Goal: Book appointment/travel/reservation

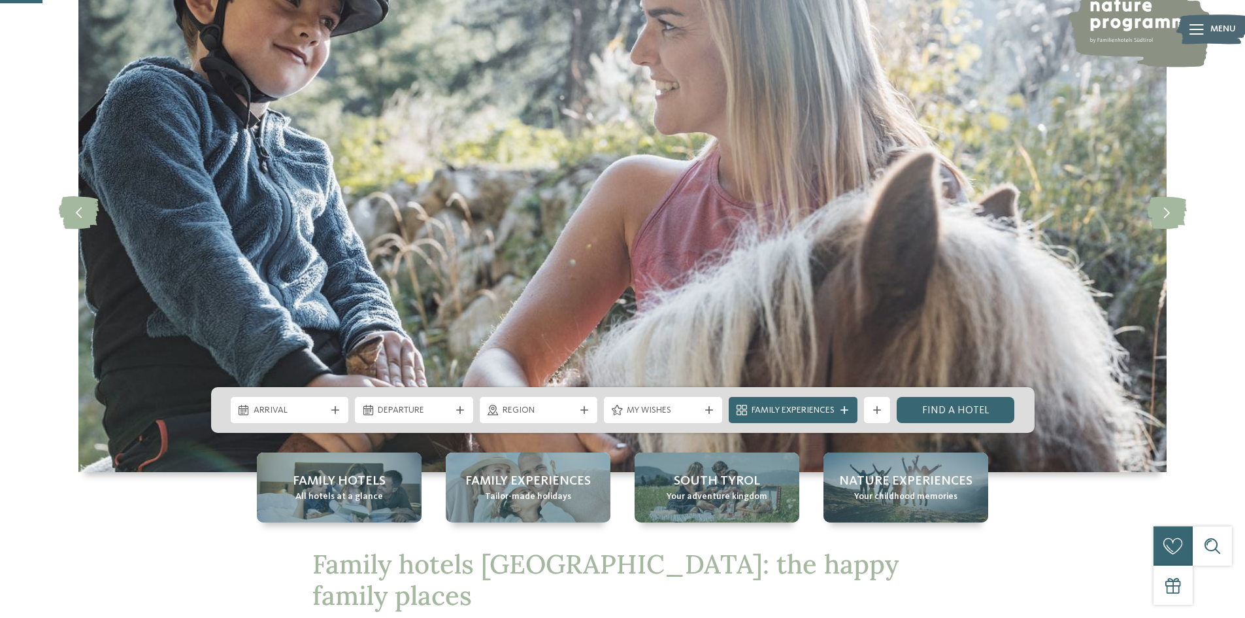
scroll to position [196, 0]
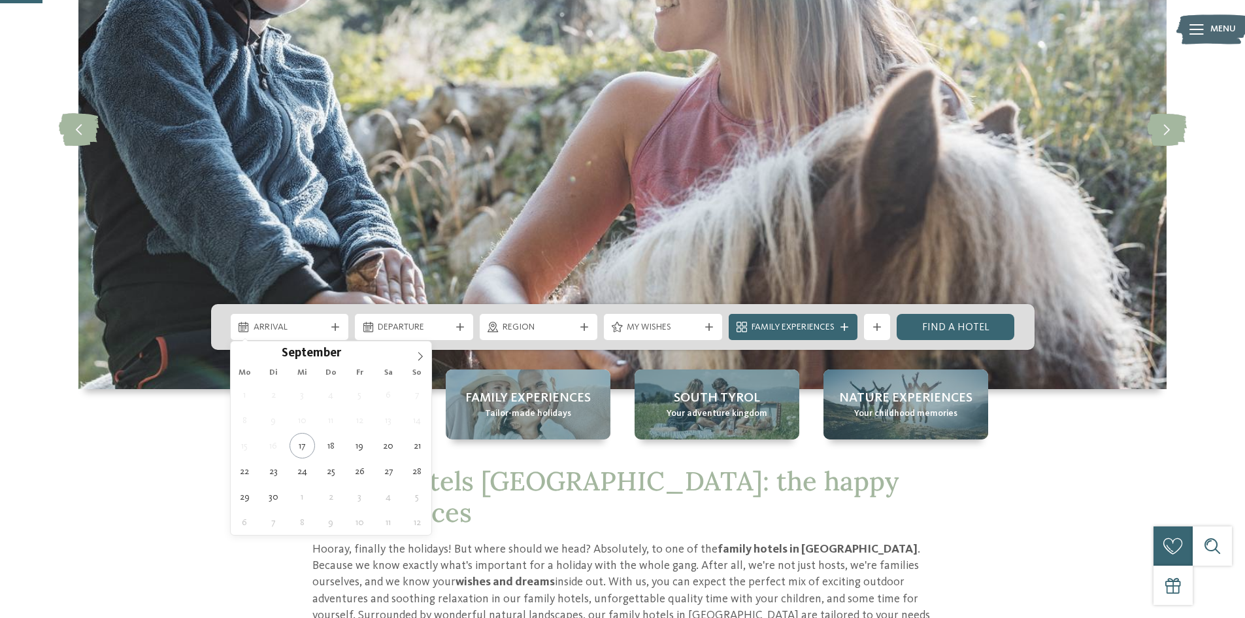
click at [313, 331] on span "Arrival" at bounding box center [290, 327] width 73 height 13
click at [418, 352] on icon at bounding box center [420, 356] width 9 height 9
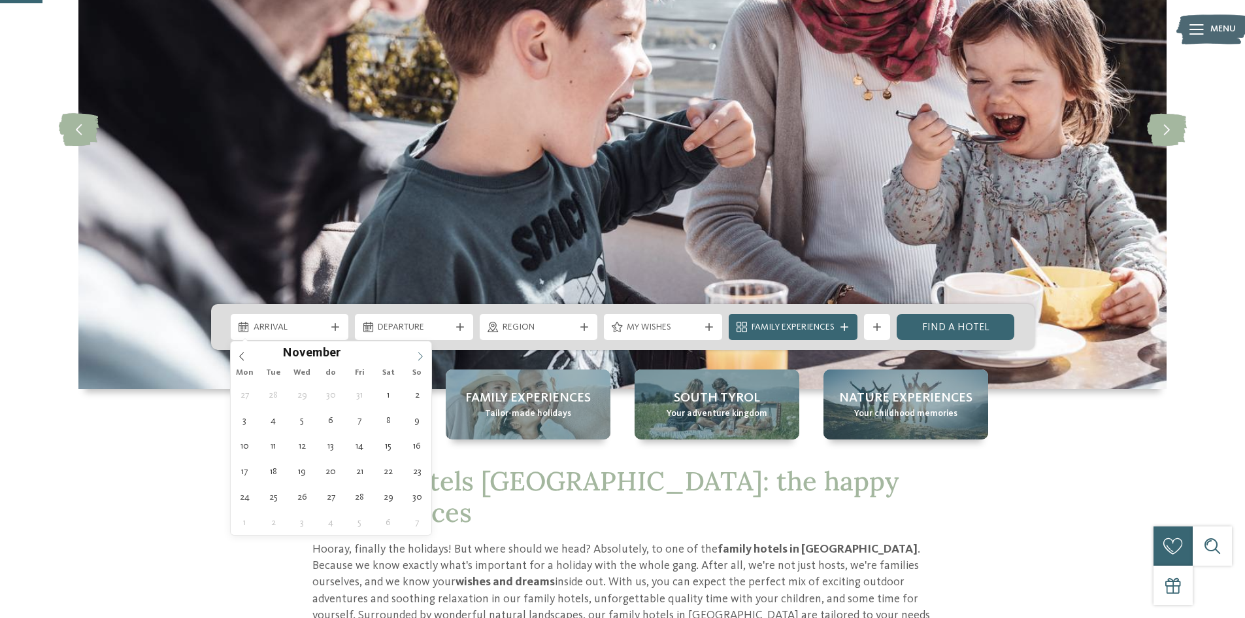
click at [418, 352] on icon at bounding box center [420, 356] width 9 height 9
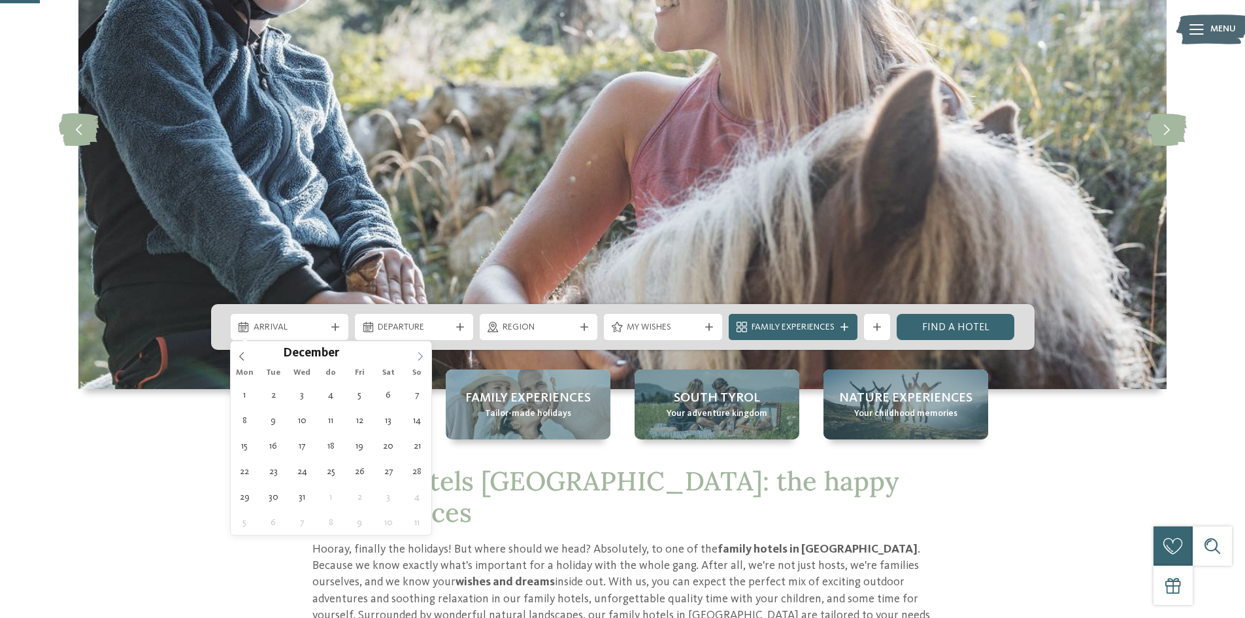
click at [415, 356] on span at bounding box center [420, 352] width 22 height 22
type input "****"
click at [241, 353] on icon at bounding box center [241, 356] width 9 height 9
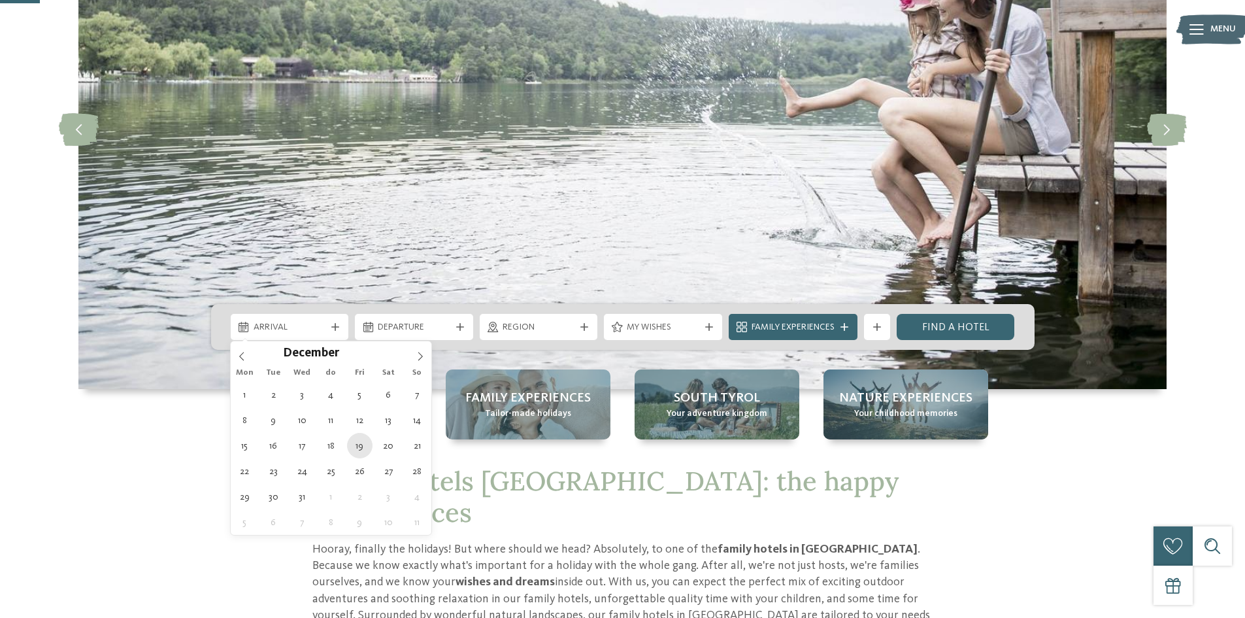
type div "19.12.2025"
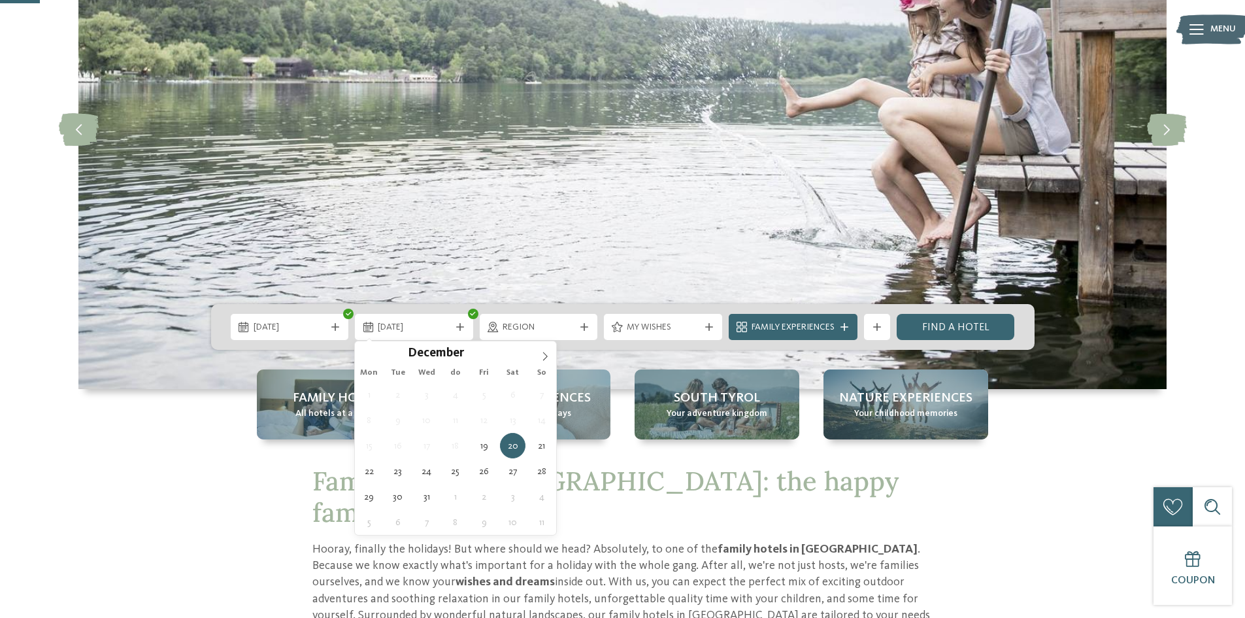
type div "25.12.2025"
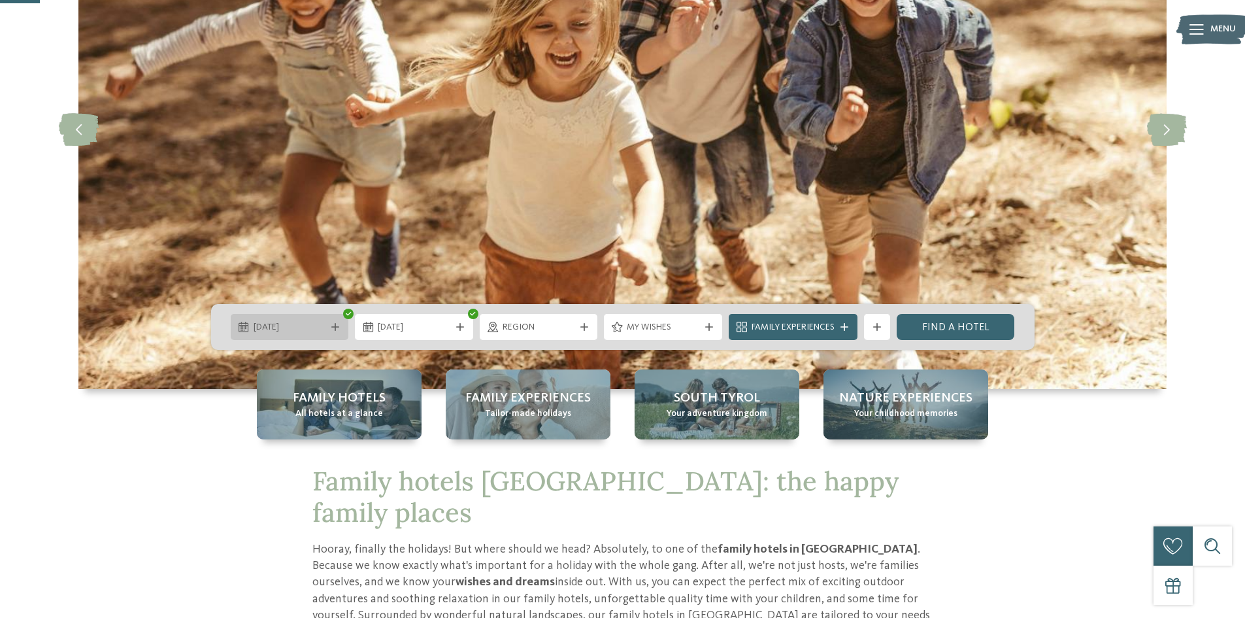
click at [340, 334] on div "December 19, 2025" at bounding box center [290, 327] width 118 height 26
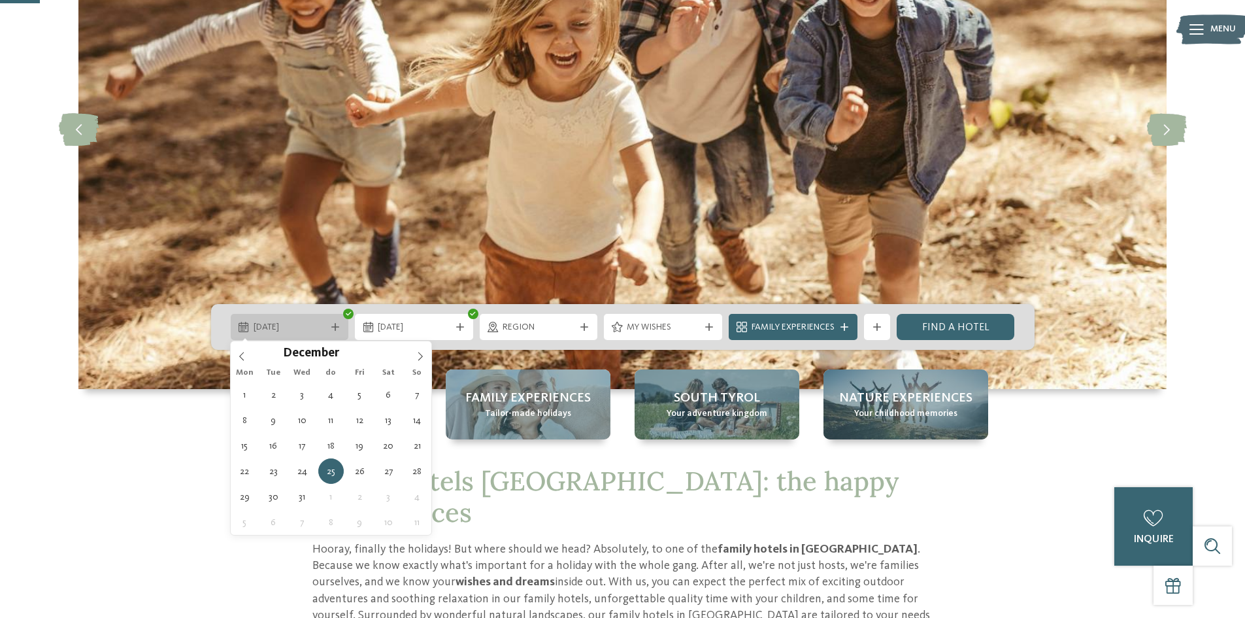
click at [329, 331] on div "December 25, 2025" at bounding box center [289, 327] width 79 height 14
type div "19.12.2025"
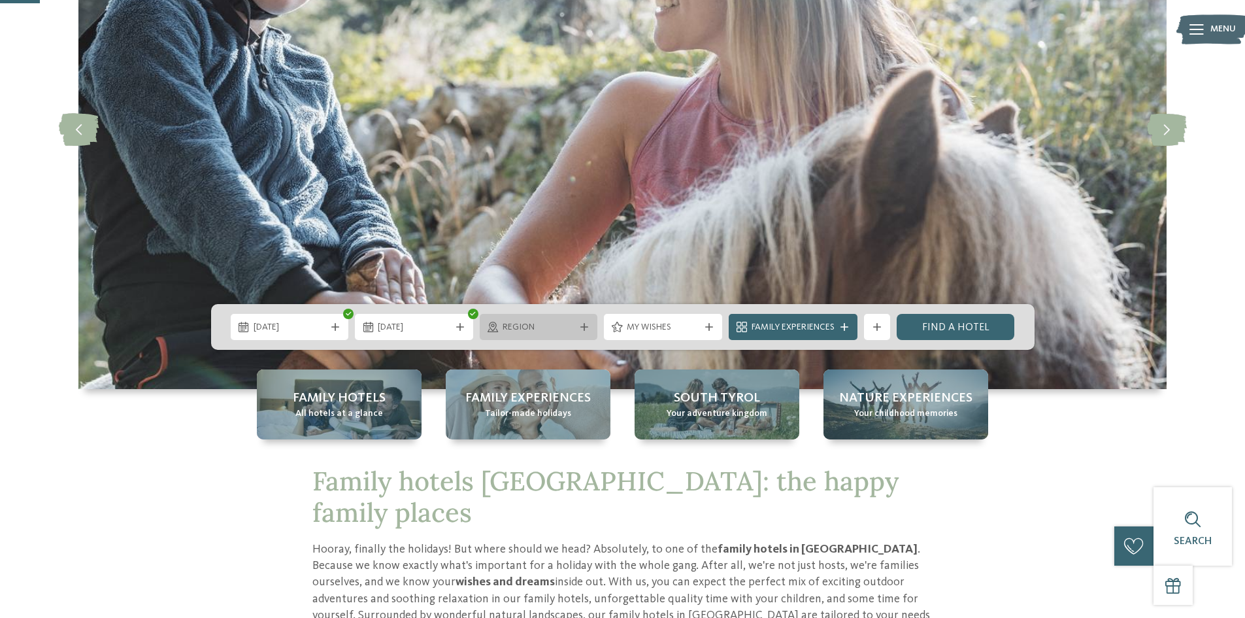
click at [584, 324] on icon at bounding box center [584, 327] width 8 height 8
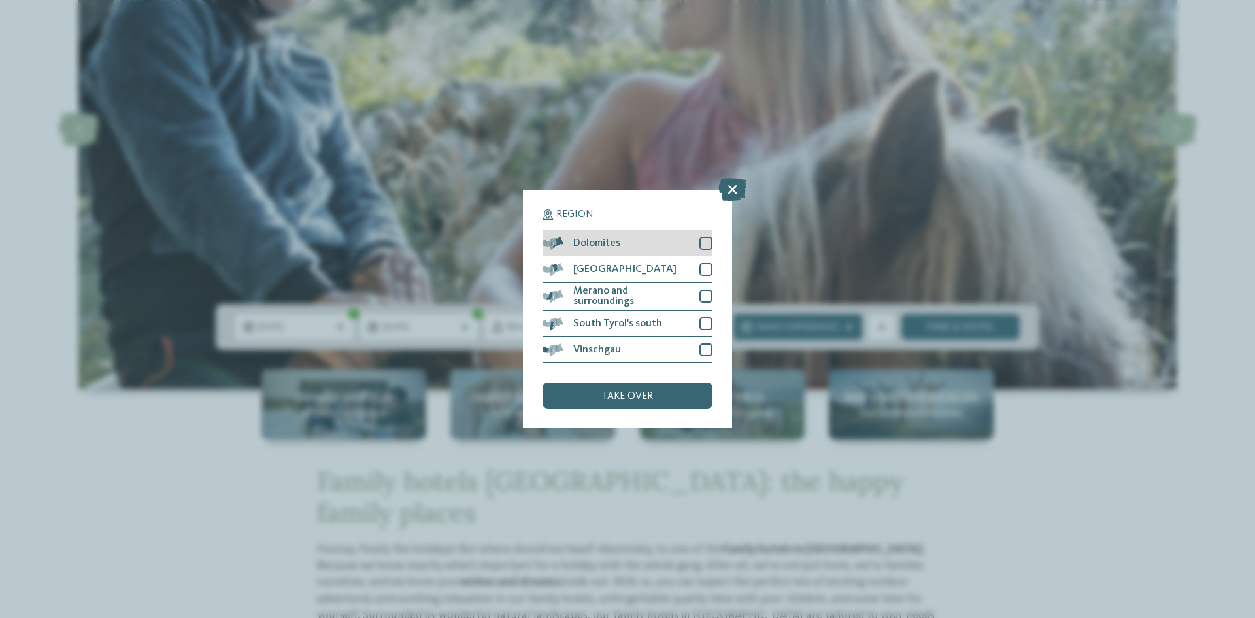
click at [704, 247] on div at bounding box center [705, 243] width 13 height 13
click at [707, 271] on div at bounding box center [705, 269] width 13 height 13
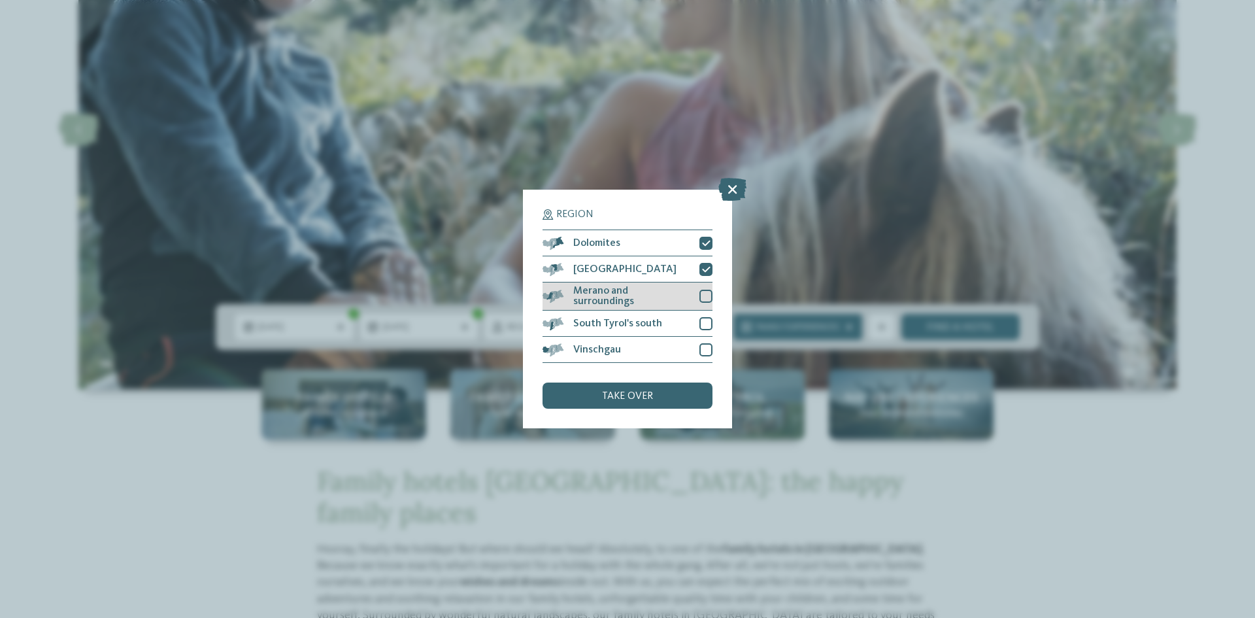
click at [702, 294] on div at bounding box center [705, 296] width 13 height 13
click at [706, 317] on div at bounding box center [705, 323] width 13 height 13
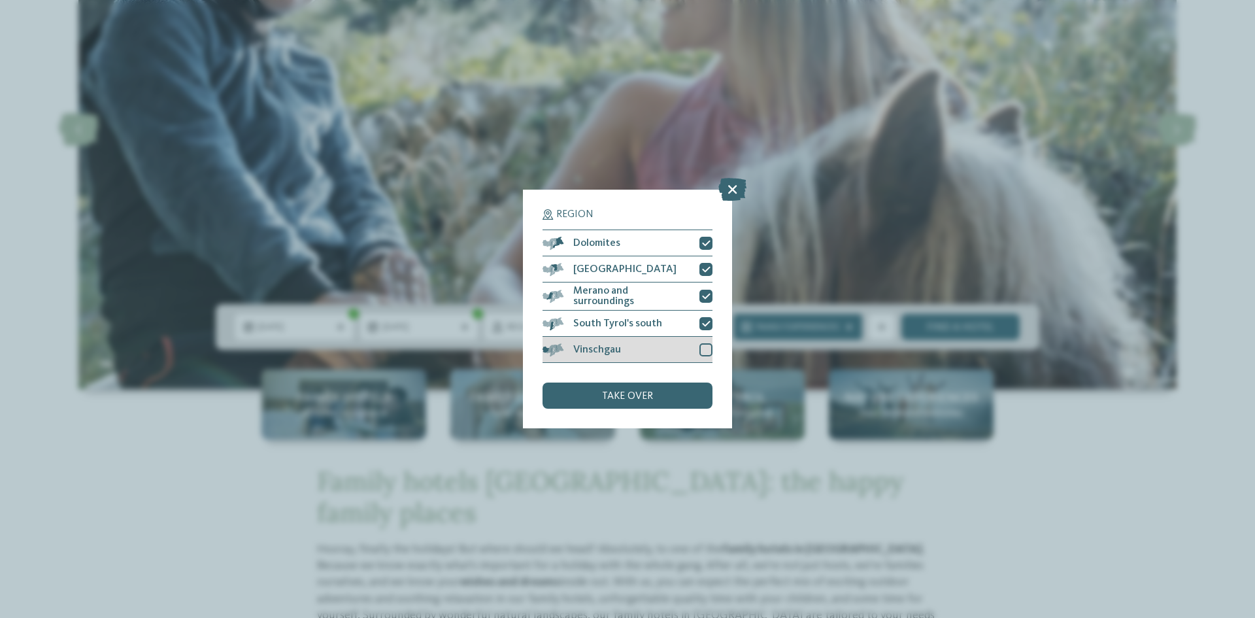
click at [706, 340] on div "Vinschgau" at bounding box center [627, 350] width 170 height 26
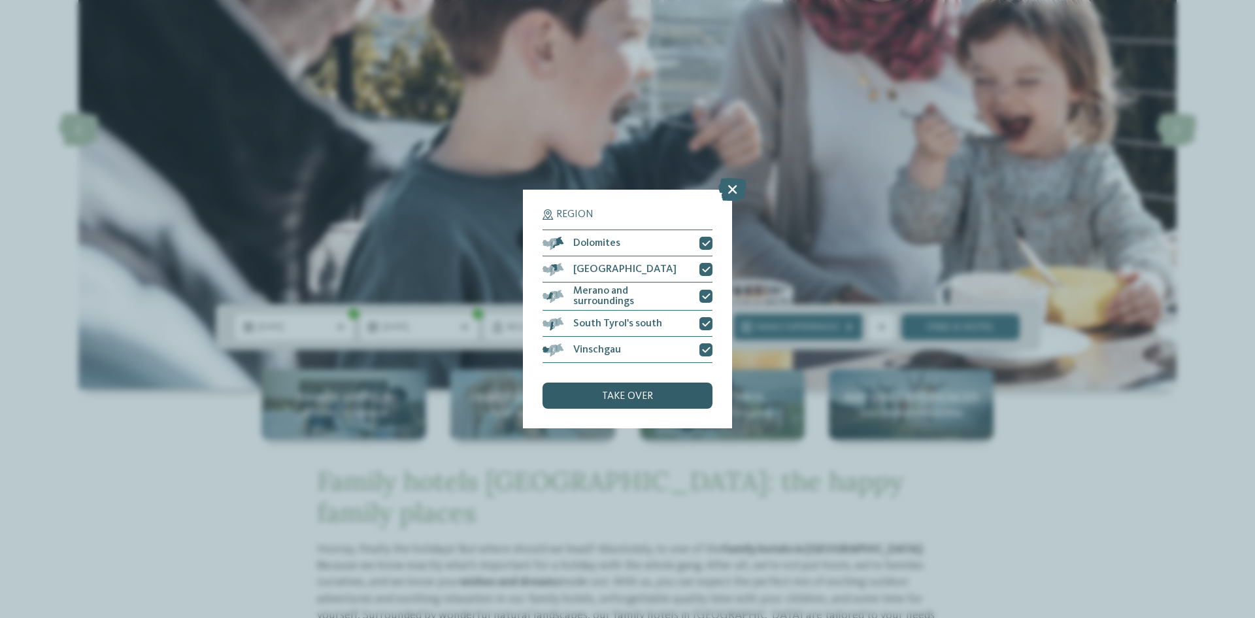
click at [674, 384] on div "take over" at bounding box center [627, 395] width 170 height 26
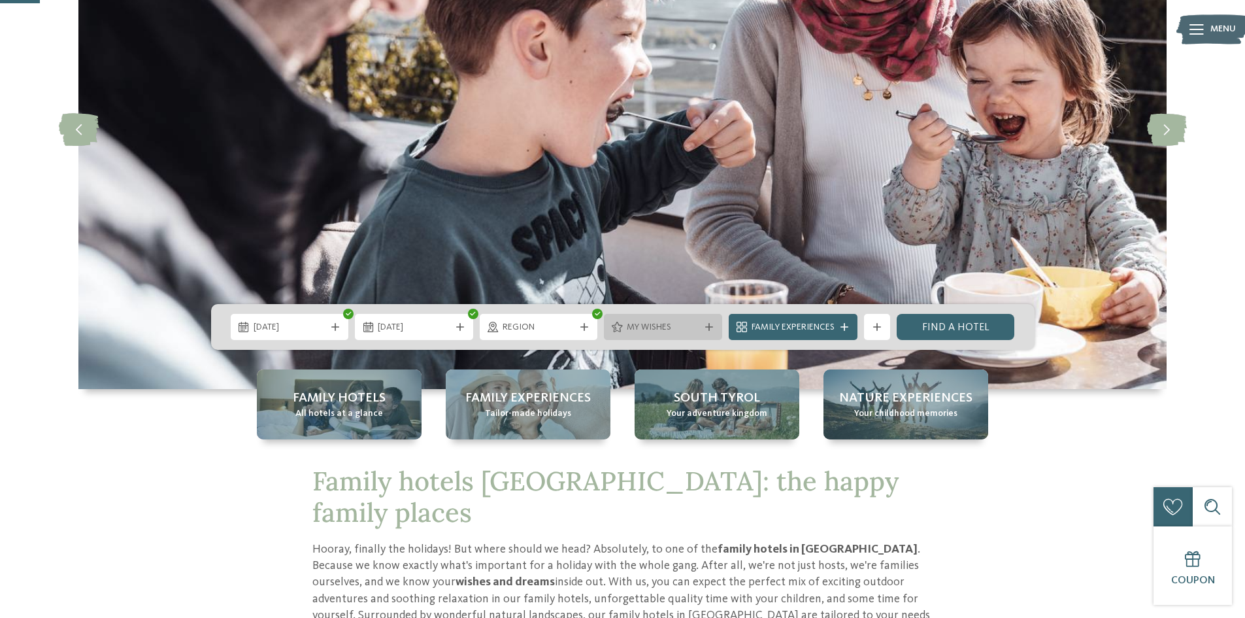
click at [689, 325] on span "My wishes" at bounding box center [663, 327] width 73 height 13
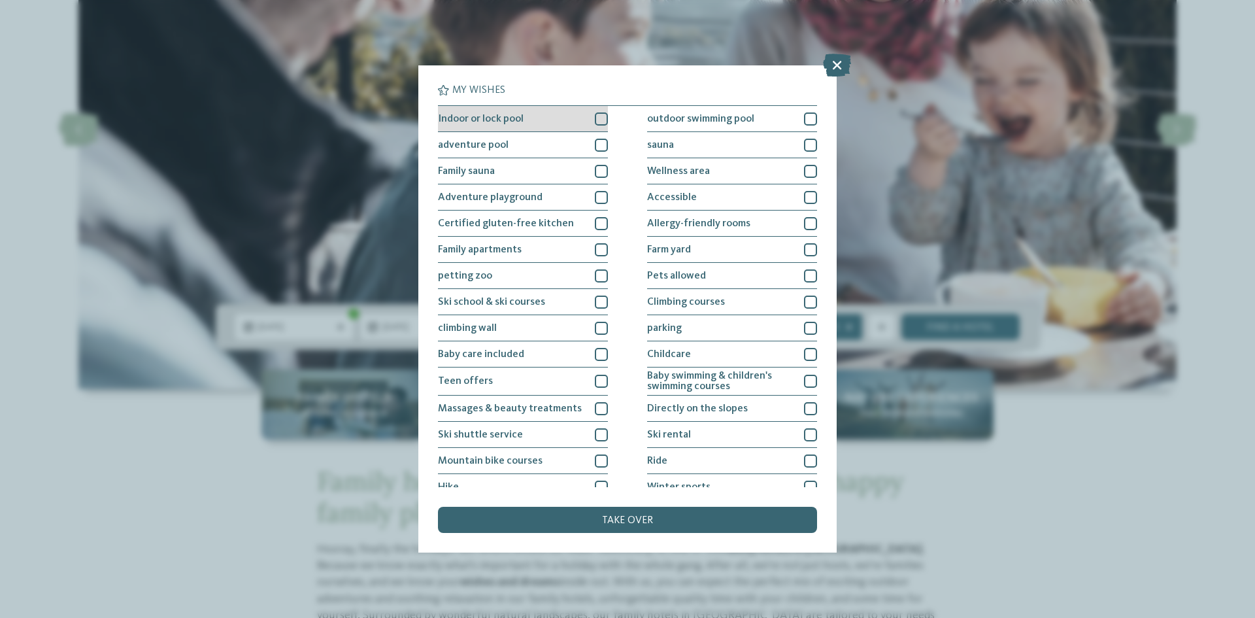
click at [595, 121] on div at bounding box center [601, 118] width 13 height 13
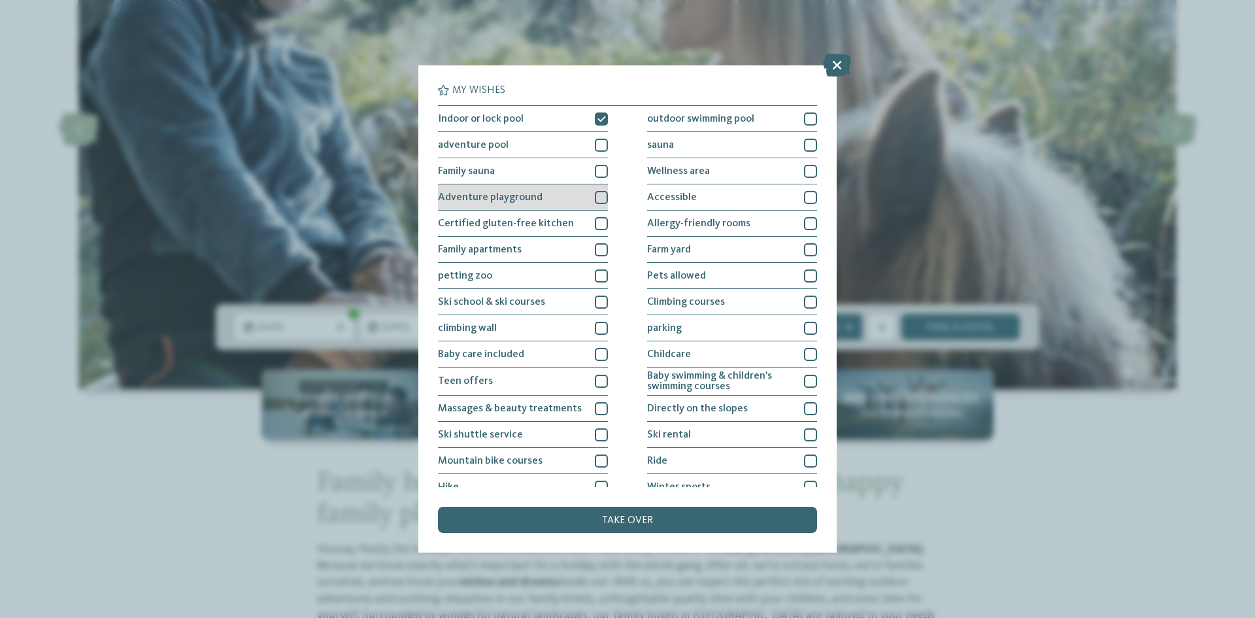
click at [597, 197] on div at bounding box center [601, 197] width 13 height 13
click at [630, 440] on font "take over" at bounding box center [627, 520] width 51 height 10
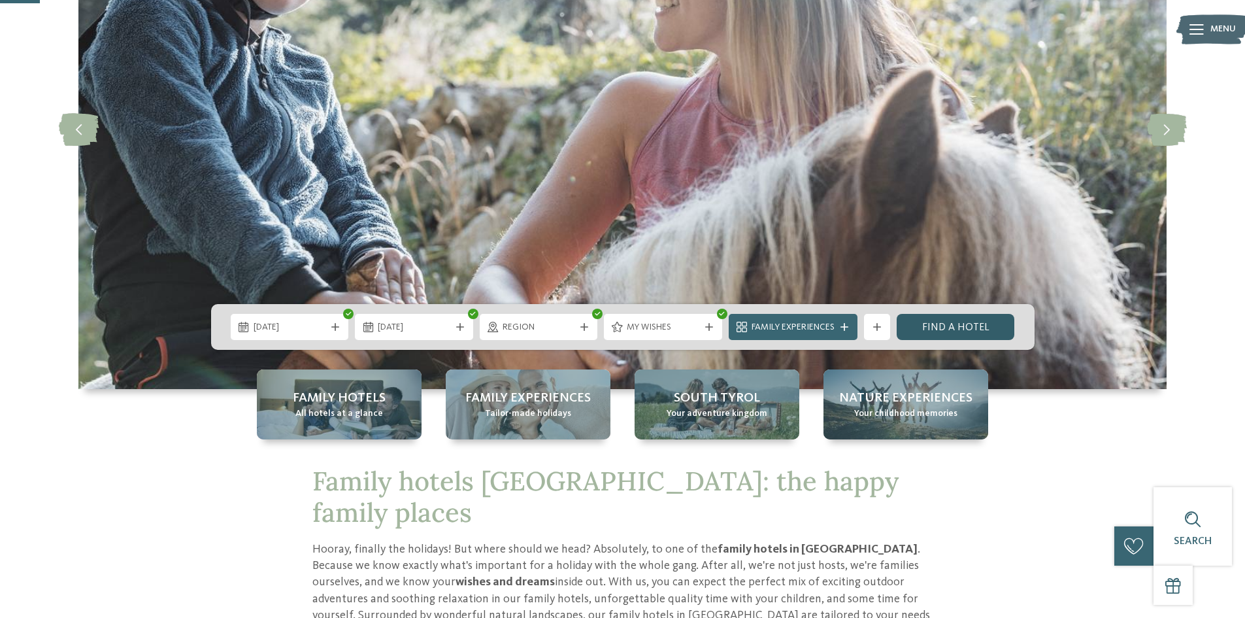
click at [930, 323] on font "Find a hotel" at bounding box center [955, 327] width 67 height 10
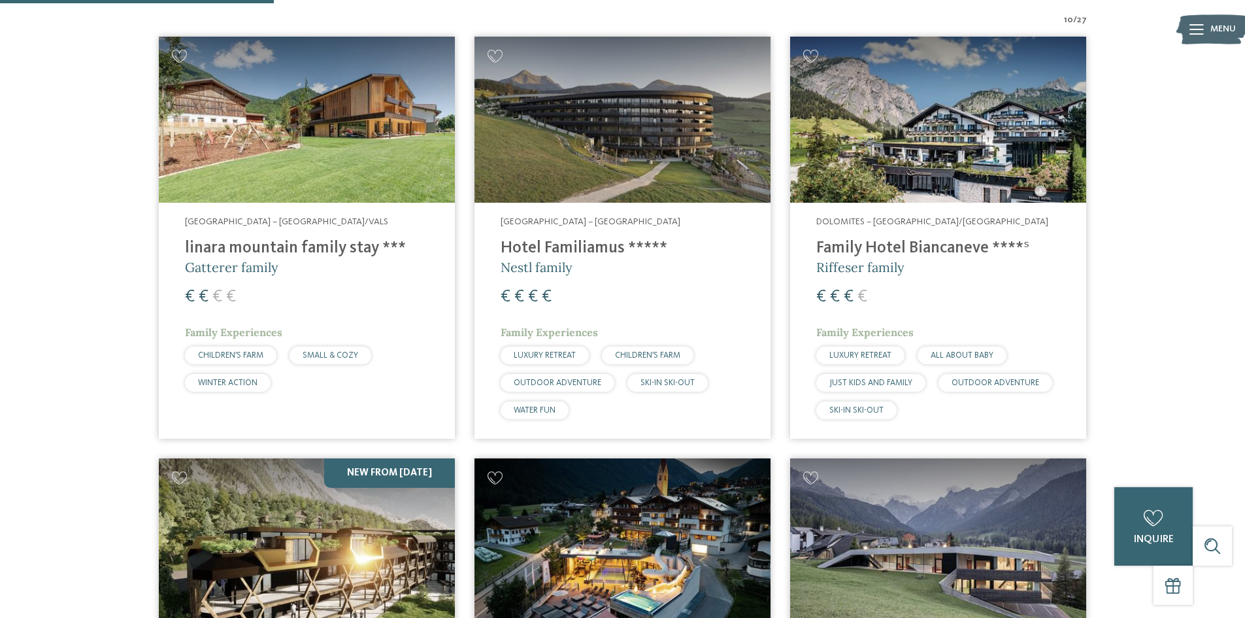
scroll to position [592, 0]
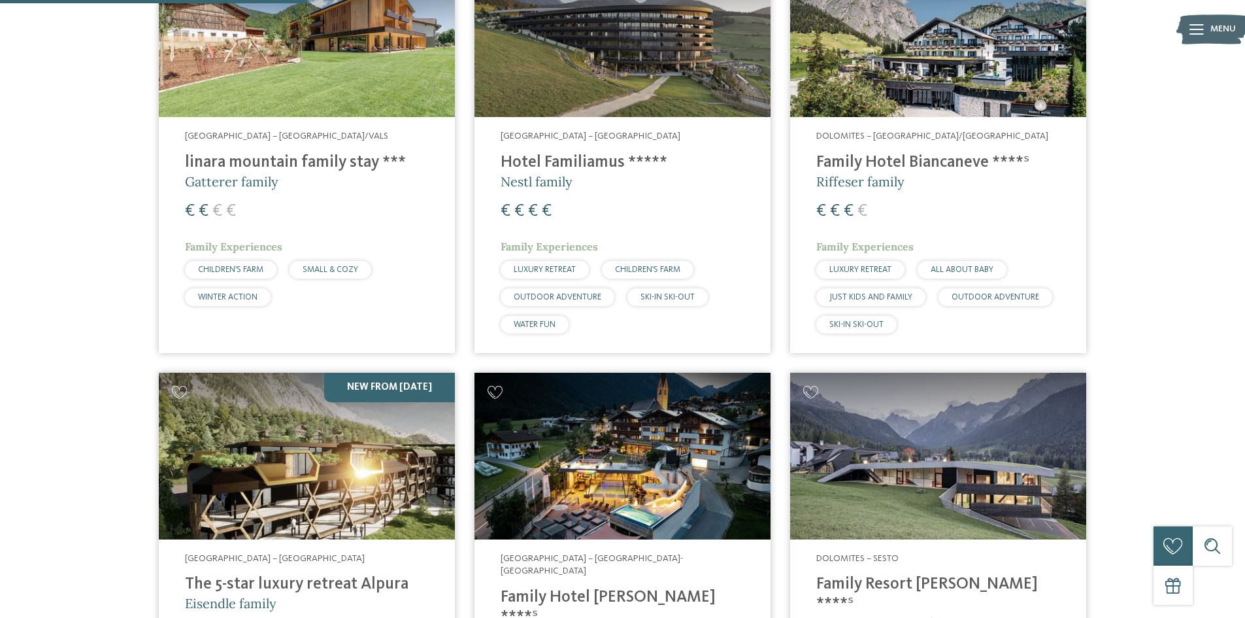
click at [894, 159] on font "Family Hotel Biancaneve ****ˢ" at bounding box center [922, 162] width 213 height 16
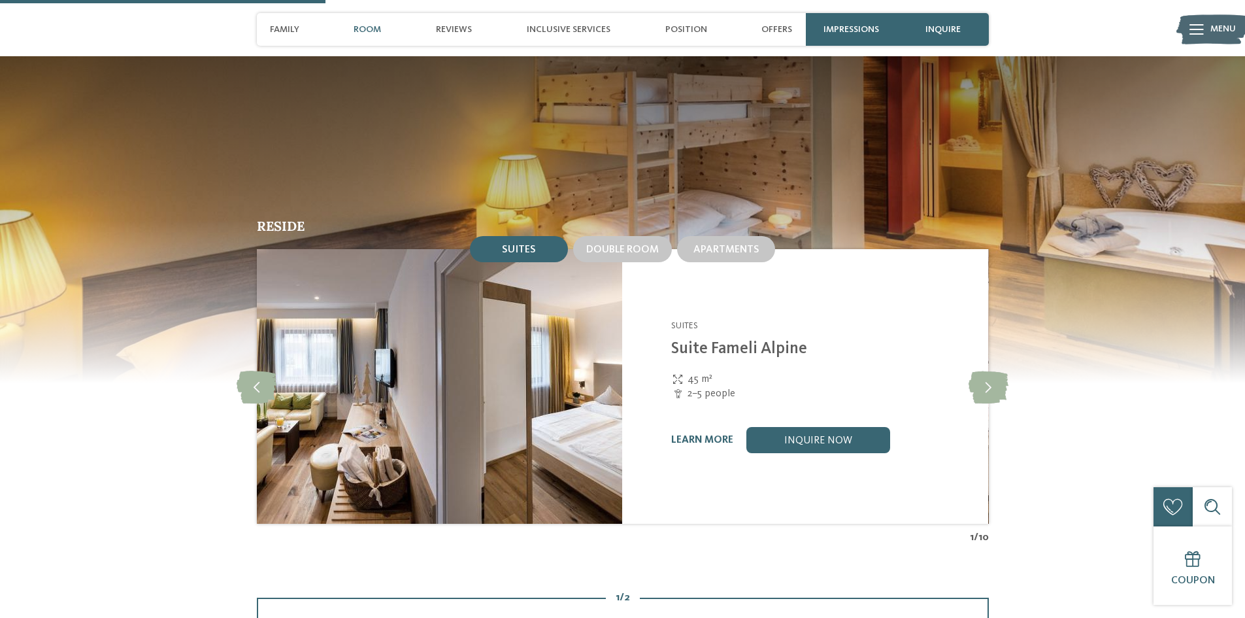
scroll to position [1176, 0]
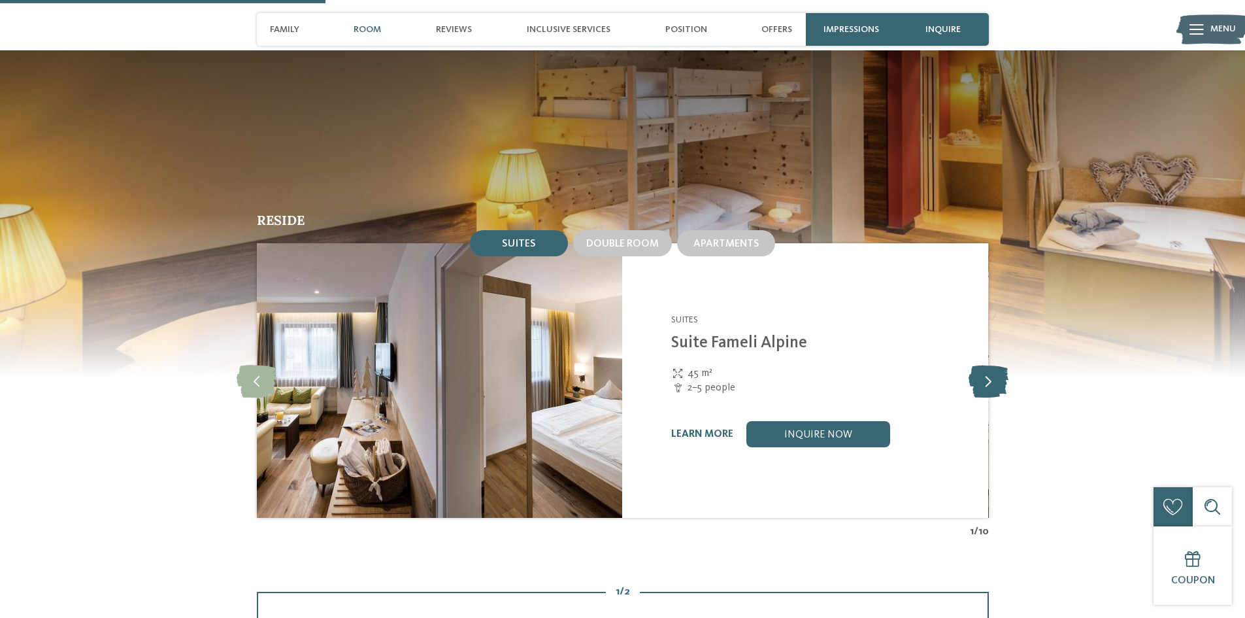
click at [994, 364] on icon at bounding box center [989, 380] width 40 height 33
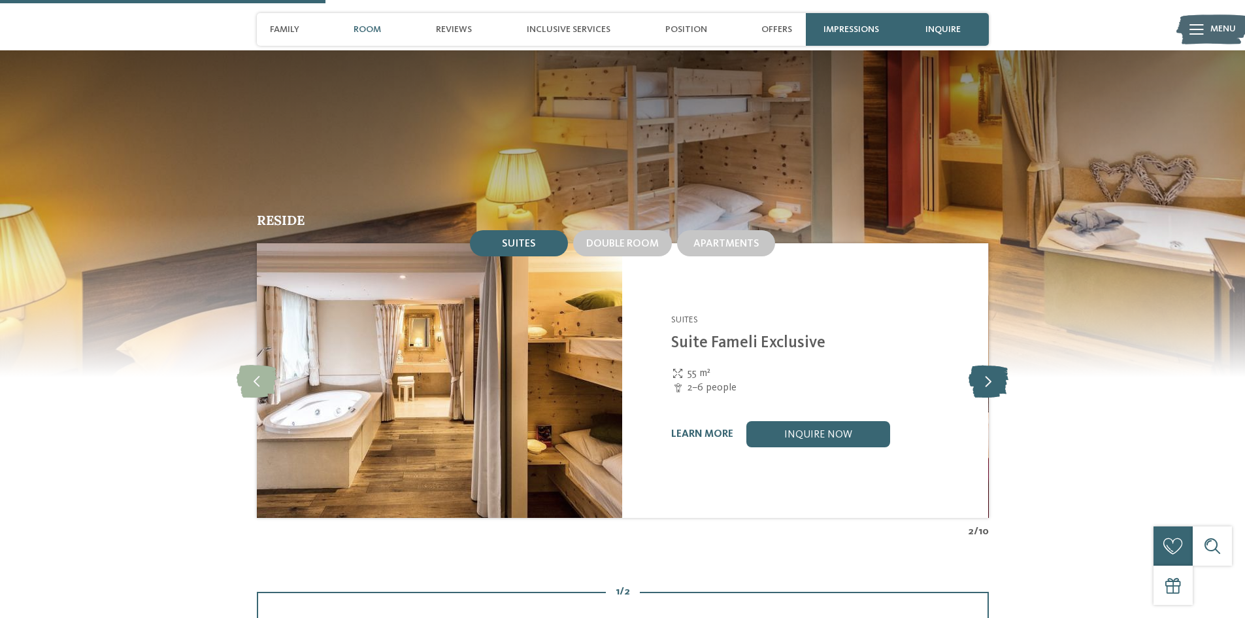
click at [994, 364] on icon at bounding box center [989, 380] width 40 height 33
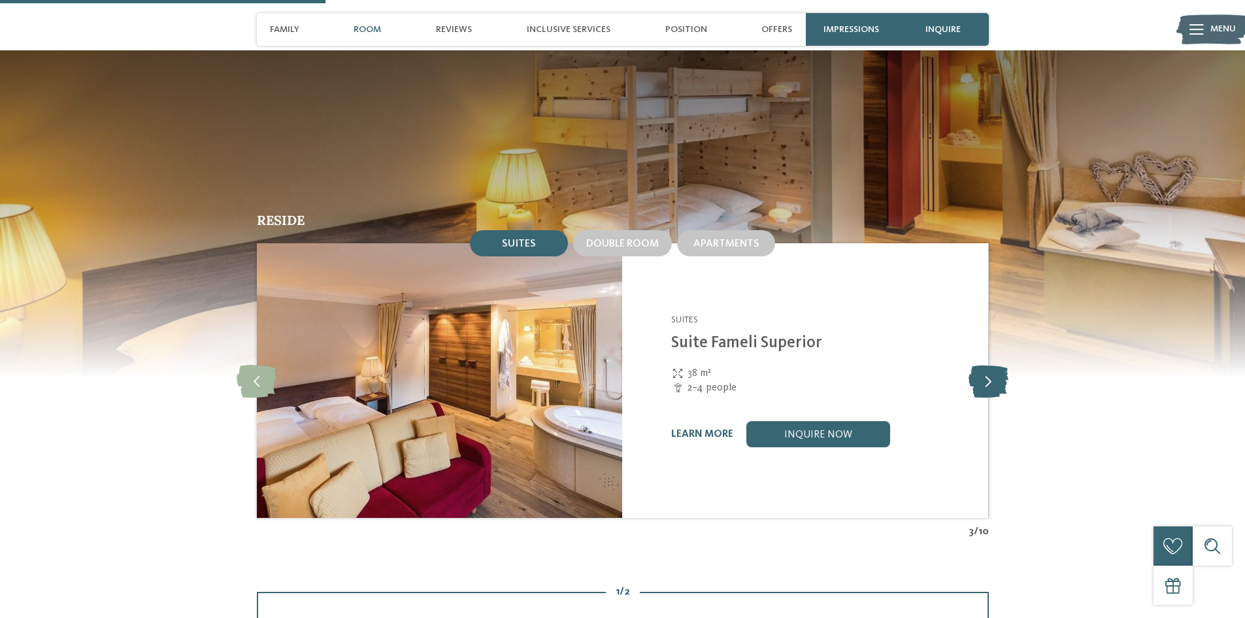
click at [994, 364] on icon at bounding box center [989, 380] width 40 height 33
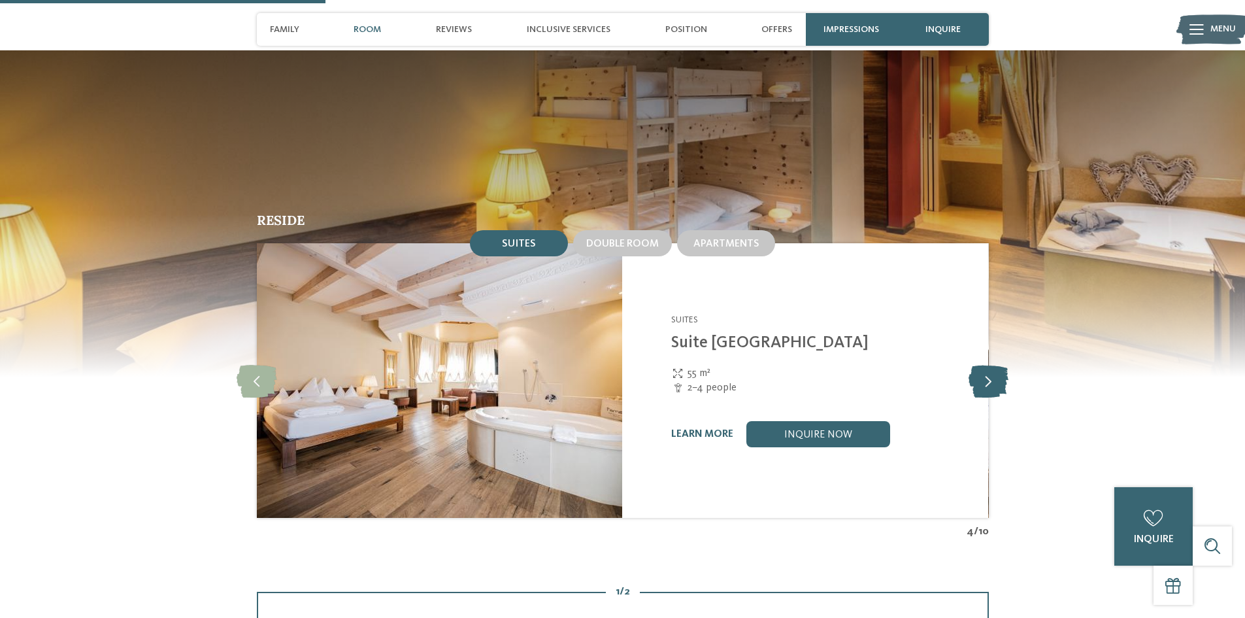
click at [994, 364] on icon at bounding box center [989, 380] width 40 height 33
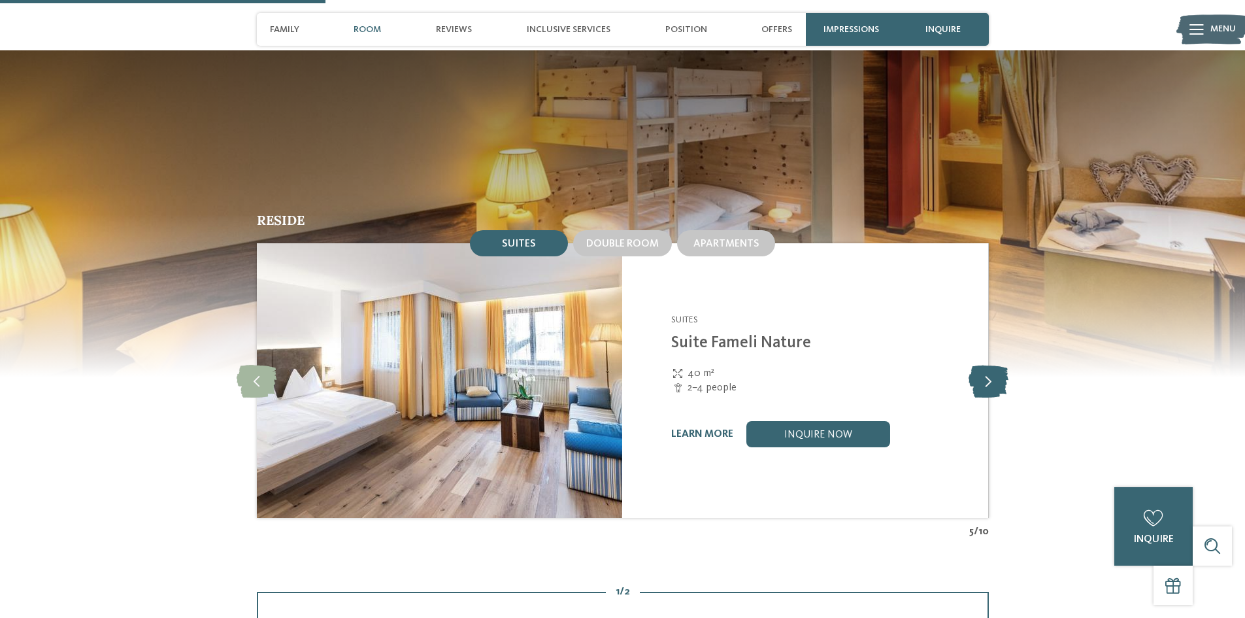
click at [994, 364] on icon at bounding box center [989, 380] width 40 height 33
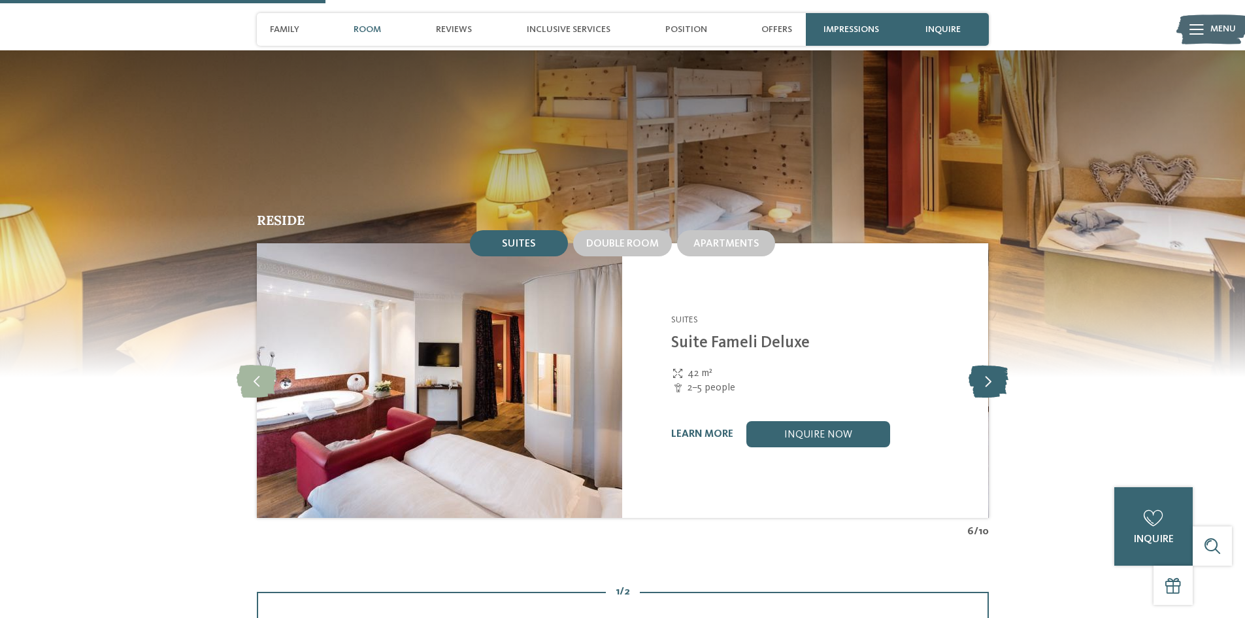
click at [994, 364] on icon at bounding box center [989, 380] width 40 height 33
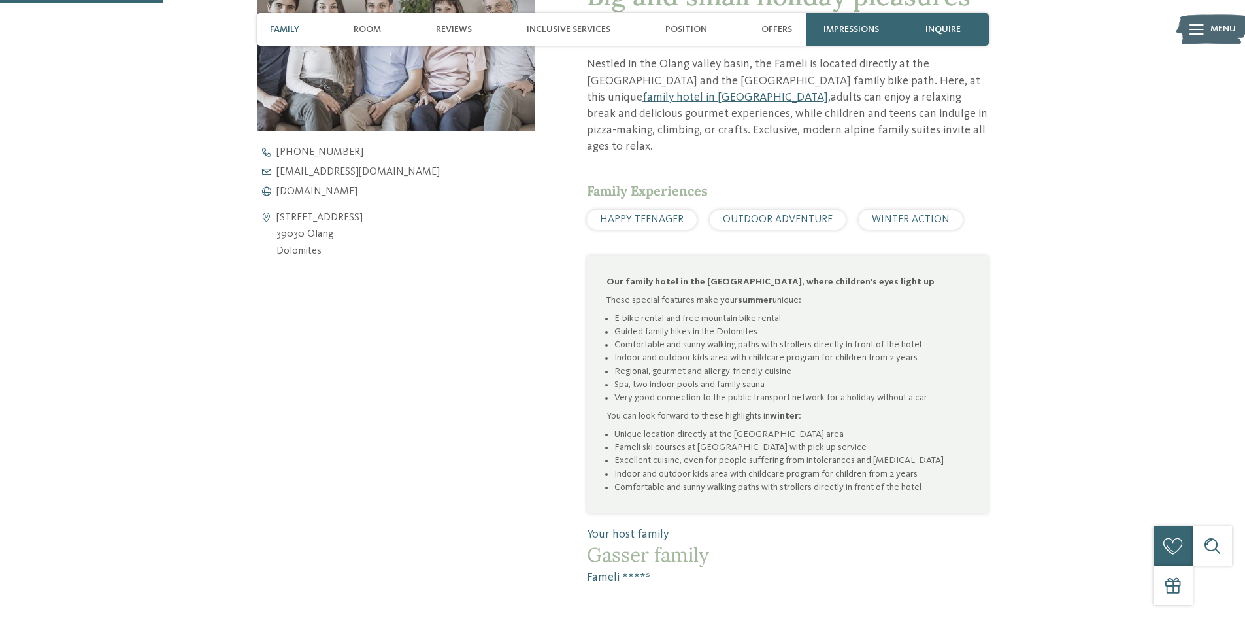
scroll to position [588, 0]
click at [317, 189] on font "www.fameli.it" at bounding box center [316, 192] width 81 height 10
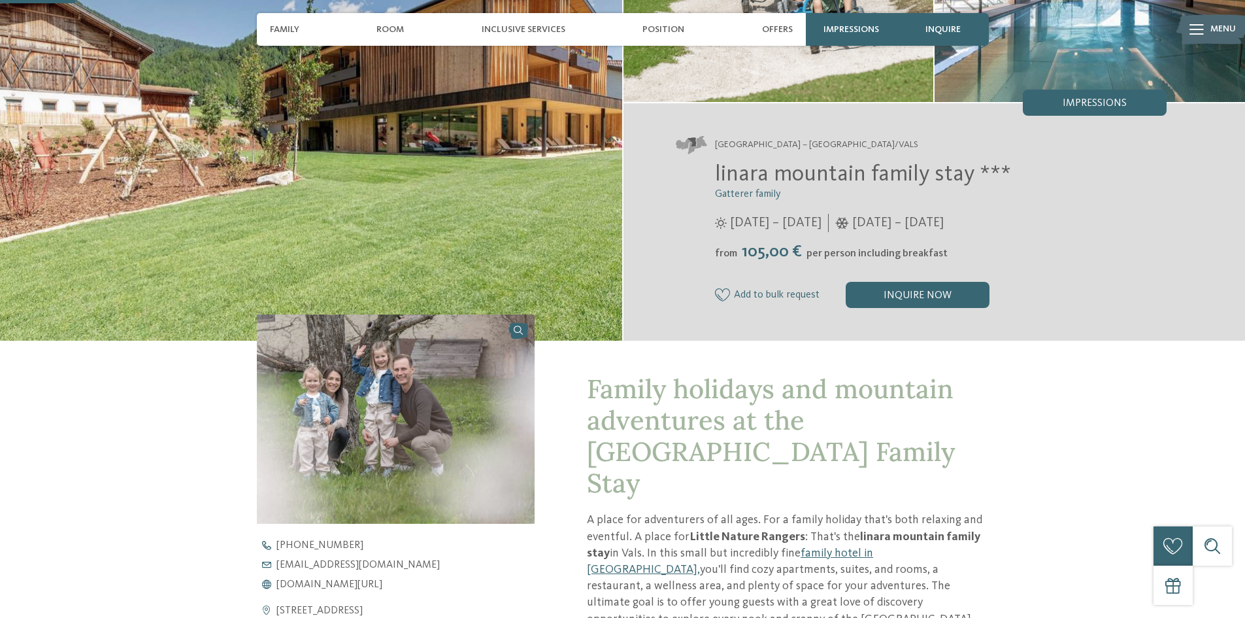
scroll to position [261, 0]
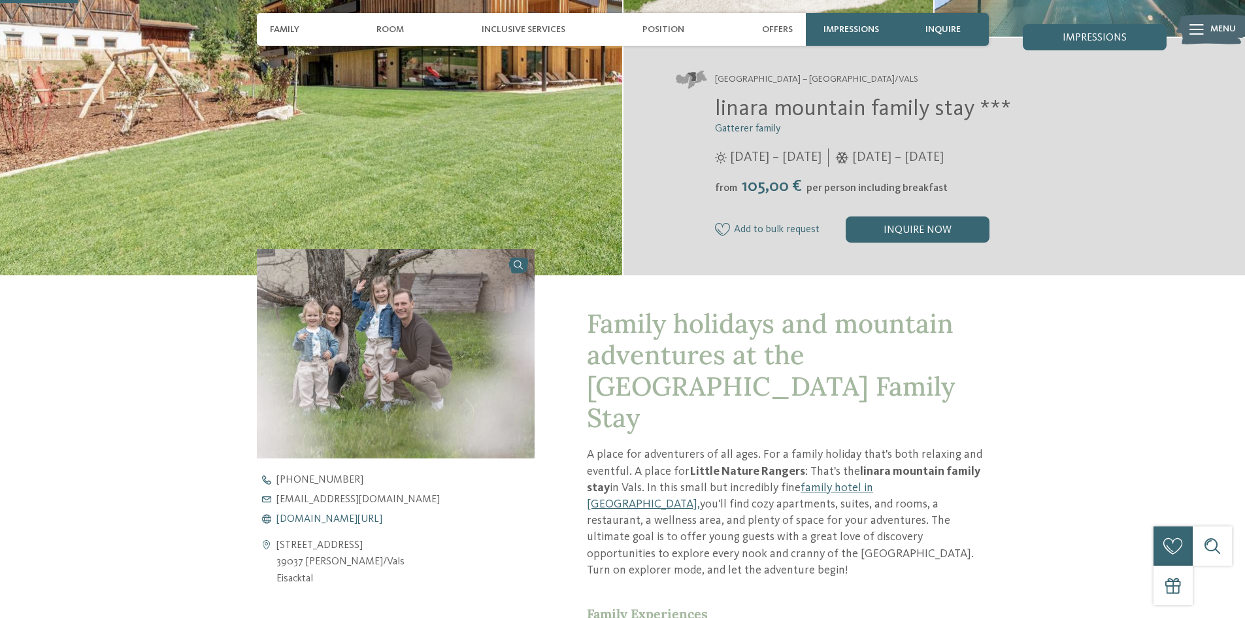
click at [295, 519] on font "www.linara-family.it/de" at bounding box center [329, 519] width 106 height 10
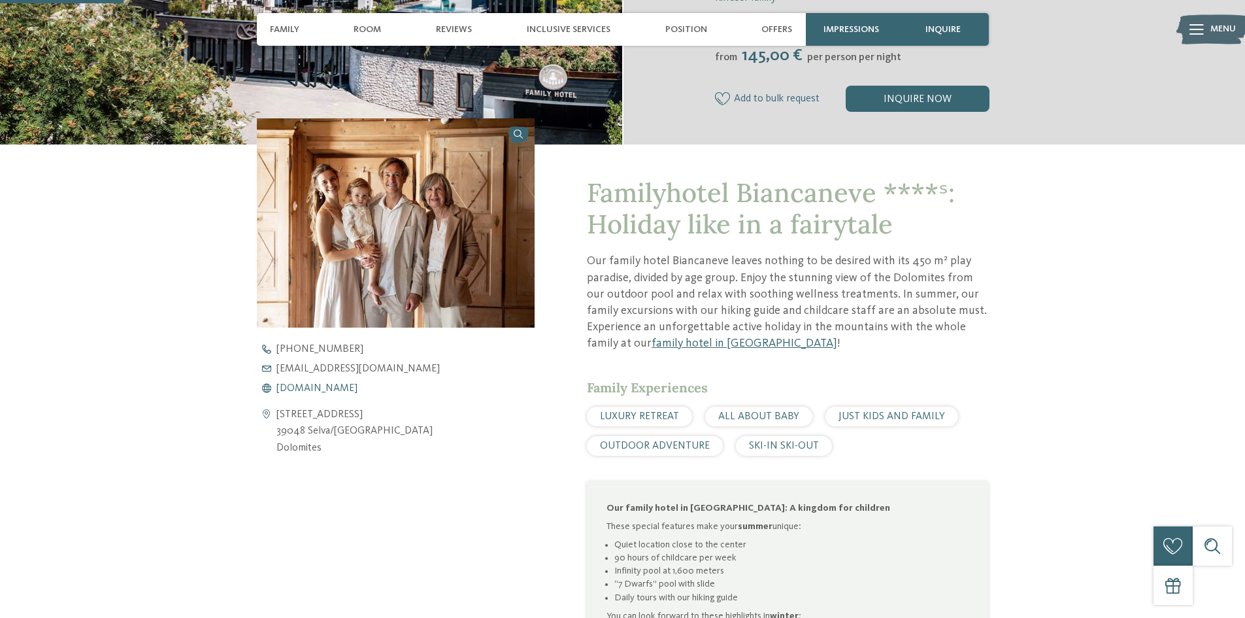
click at [301, 388] on font "[DOMAIN_NAME]" at bounding box center [316, 388] width 81 height 10
click at [363, 365] on link "[EMAIL_ADDRESS][DOMAIN_NAME] no-spam. ​ no-spam. ​" at bounding box center [407, 368] width 301 height 10
drag, startPoint x: 238, startPoint y: 362, endPoint x: 301, endPoint y: 367, distance: 63.6
click at [301, 367] on div "Familyhotel Biancaneve ****ˢ: Holiday like in a fairytale Our family hotel Bian…" at bounding box center [622, 457] width 889 height 627
click at [275, 365] on icon at bounding box center [267, 368] width 20 height 9
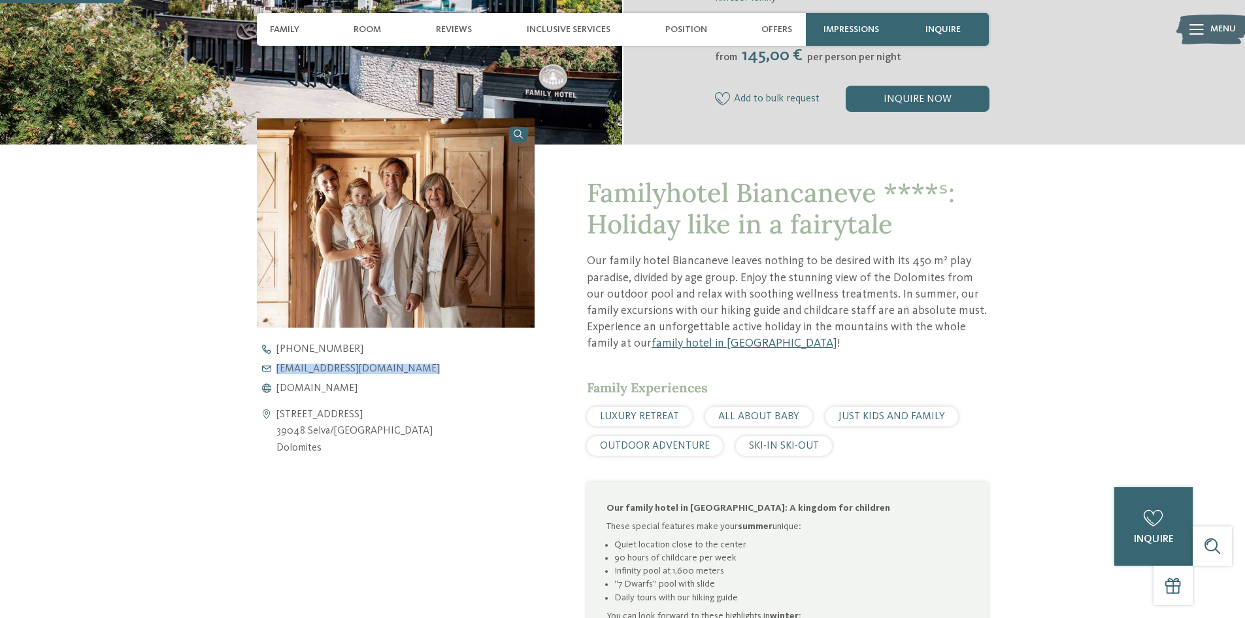
drag, startPoint x: 407, startPoint y: 371, endPoint x: 276, endPoint y: 368, distance: 130.7
click at [276, 368] on div "[PHONE_NUMBER] [EMAIL_ADDRESS][DOMAIN_NAME] no-spam. ​ no-spam. ​ [DOMAIN_NAME]" at bounding box center [407, 369] width 301 height 50
copy link "[EMAIL_ADDRESS][DOMAIN_NAME] no-spam. ​ no-spam. ​"
